Goal: Task Accomplishment & Management: Understand process/instructions

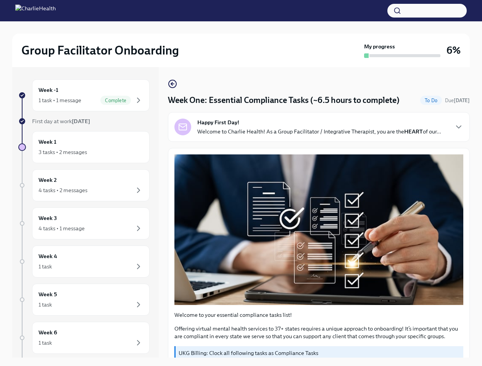
click at [427, 11] on button "button" at bounding box center [426, 11] width 79 height 14
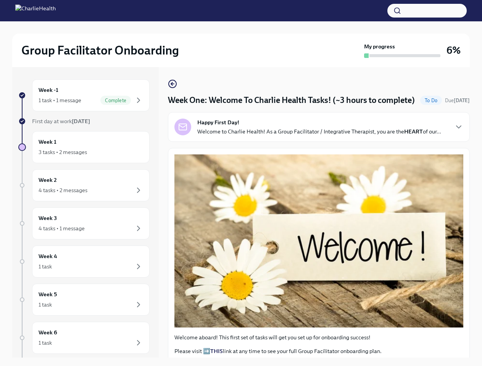
click at [427, 11] on button "button" at bounding box center [426, 11] width 79 height 14
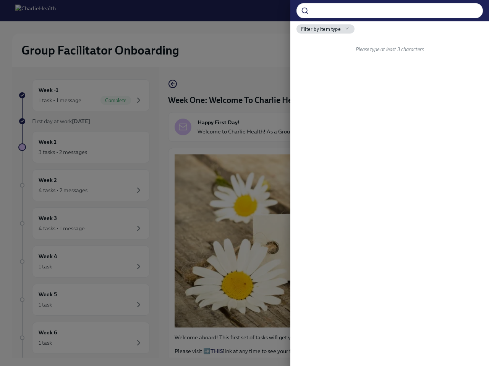
click at [87, 95] on div at bounding box center [244, 183] width 489 height 366
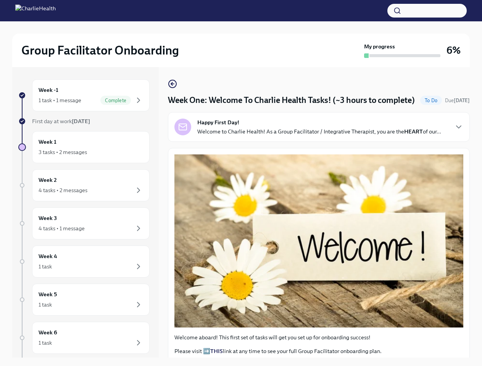
click at [427, 11] on button "button" at bounding box center [426, 11] width 79 height 14
